Goal: Book appointment/travel/reservation

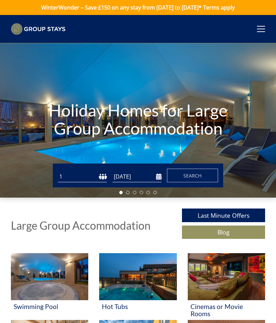
click at [101, 175] on select "1 2 3 4 5 6 7 8 9 10 11 12 13 14 15 16 17 18 19 20 21 22 23 24 25 26 27 28 29 3…" at bounding box center [82, 176] width 49 height 11
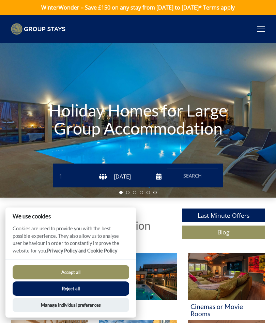
click at [84, 176] on select "1 2 3 4 5 6 7 8 9 10 11 12 13 14 15 16 17 18 19 20 21 22 23 24 25 26 27 28 29 3…" at bounding box center [82, 176] width 49 height 11
select select "27"
click at [153, 174] on input "[DATE]" at bounding box center [137, 176] width 49 height 11
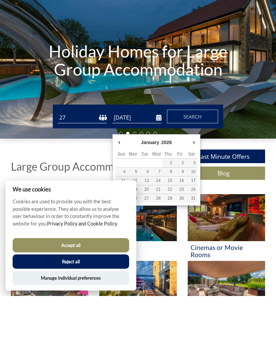
click at [74, 246] on p "Cookies are used to provide you with the best possible experience. They also al…" at bounding box center [70, 263] width 131 height 34
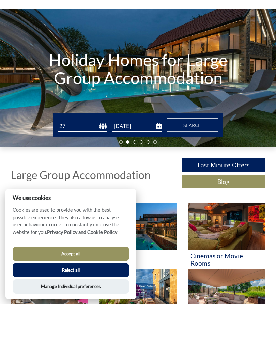
scroll to position [48, 0]
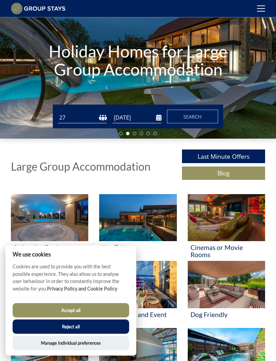
click at [72, 311] on button "Accept all" at bounding box center [71, 311] width 117 height 14
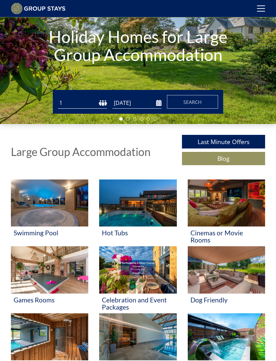
scroll to position [63, 0]
click at [85, 101] on select "1 2 3 4 5 6 7 8 9 10 11 12 13 14 15 16 17 18 19 20 21 22 23 24 25 26 27 28 29 3…" at bounding box center [82, 103] width 49 height 11
select select "27"
click at [142, 103] on input "[DATE]" at bounding box center [137, 103] width 49 height 11
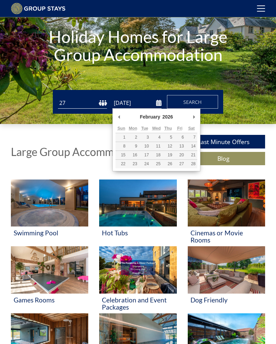
type input "[DATE]"
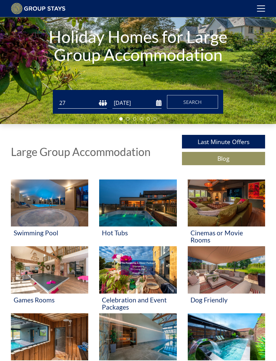
click at [195, 104] on span "Search" at bounding box center [192, 102] width 18 height 6
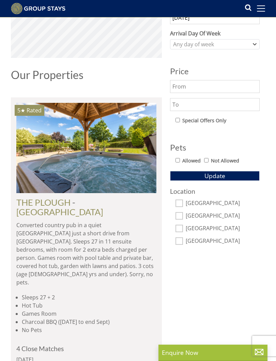
scroll to position [245, 0]
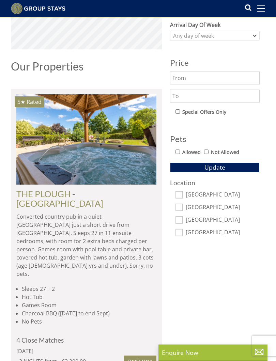
click at [180, 151] on input "Allowed" at bounding box center [178, 152] width 4 height 4
checkbox input "true"
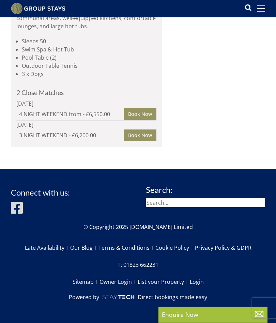
scroll to position [2534, 0]
